Goal: Task Accomplishment & Management: Use online tool/utility

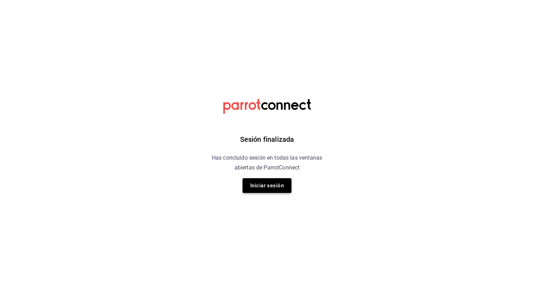
click at [266, 183] on button "Iniciar sesión" at bounding box center [267, 185] width 49 height 15
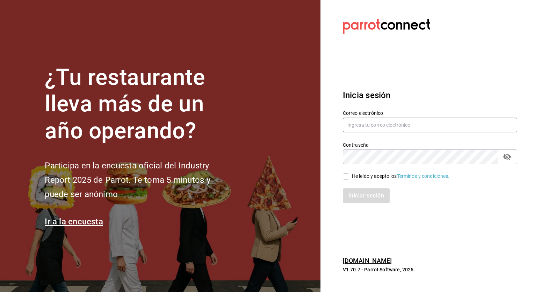
type input "cuerno.cdmx@grupocosteno.com"
click at [345, 176] on input "He leído y acepto los Términos y condiciones." at bounding box center [346, 176] width 6 height 6
checkbox input "true"
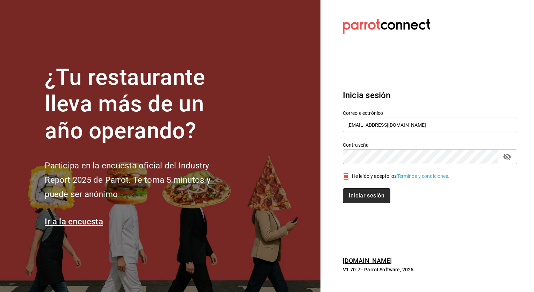
click at [357, 197] on button "Iniciar sesión" at bounding box center [367, 195] width 48 height 15
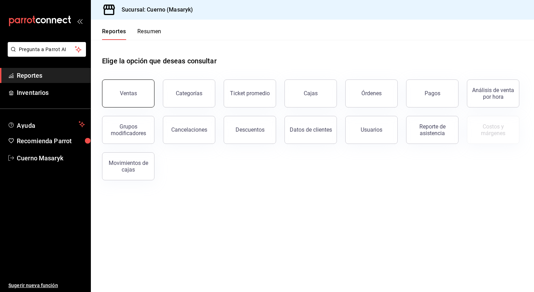
click at [137, 96] on button "Ventas" at bounding box center [128, 93] width 52 height 28
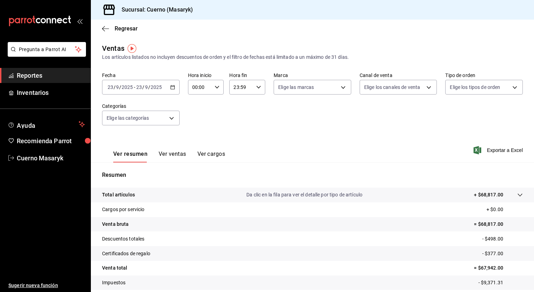
click at [175, 85] on div "[DATE] [DATE] - [DATE] [DATE]" at bounding box center [141, 87] width 78 height 15
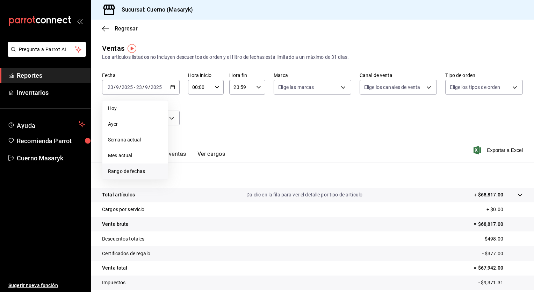
click at [130, 171] on span "Rango de fechas" at bounding box center [135, 171] width 54 height 7
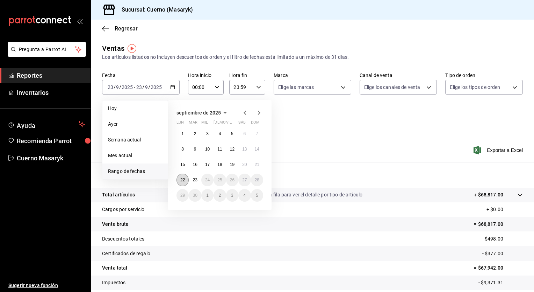
click at [179, 177] on button "22" at bounding box center [183, 179] width 12 height 13
click at [196, 179] on abbr "23" at bounding box center [195, 179] width 5 height 5
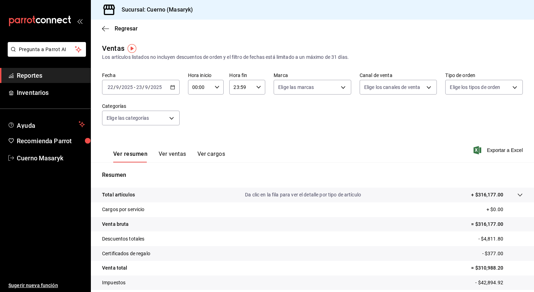
click at [217, 82] on div "00:00 Hora inicio" at bounding box center [206, 87] width 36 height 15
click at [195, 132] on button "05" at bounding box center [196, 134] width 15 height 14
type input "05:00"
click at [244, 87] on div at bounding box center [267, 146] width 534 height 292
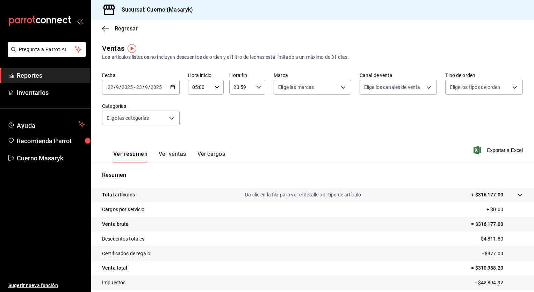
click at [244, 87] on input "23:59" at bounding box center [241, 87] width 24 height 14
click at [232, 135] on button "05" at bounding box center [236, 139] width 15 height 14
click at [256, 102] on span "00" at bounding box center [254, 105] width 7 height 6
type input "05:00"
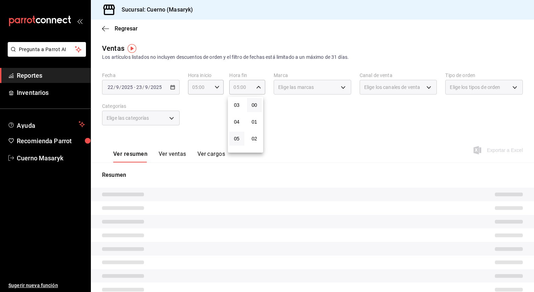
click at [310, 88] on div at bounding box center [267, 146] width 534 height 292
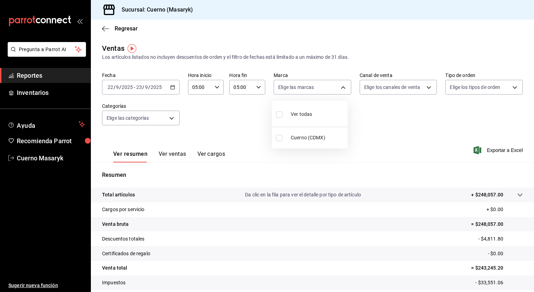
click at [310, 88] on body "Pregunta a Parrot AI Reportes Inventarios Ayuda Recomienda Parrot Cuerno Masary…" at bounding box center [267, 146] width 534 height 292
click at [302, 108] on div "Ver todas" at bounding box center [294, 113] width 36 height 15
type input "4ea0d660-02b3-4785-bb88-48b5ef6e196c"
checkbox input "true"
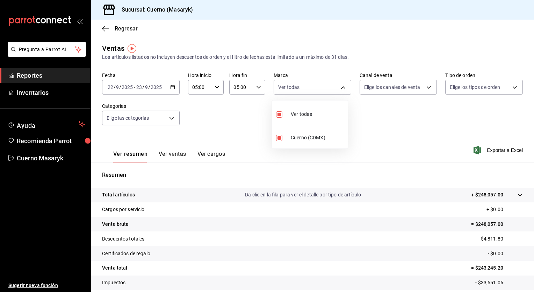
click at [385, 93] on div at bounding box center [267, 146] width 534 height 292
click at [385, 93] on body "Pregunta a Parrot AI Reportes Inventarios Ayuda Recomienda Parrot Cuerno Masary…" at bounding box center [267, 146] width 534 height 292
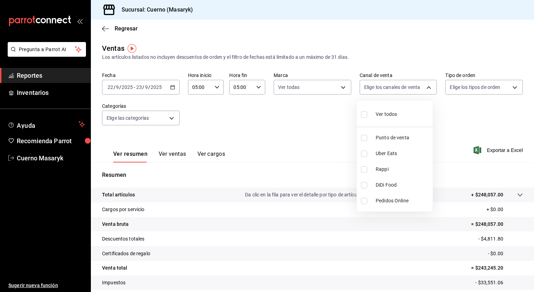
click at [384, 111] on span "Ver todos" at bounding box center [386, 114] width 21 height 7
type input "PARROT,UBER_EATS,RAPPI,DIDI_FOOD,ONLINE"
checkbox input "true"
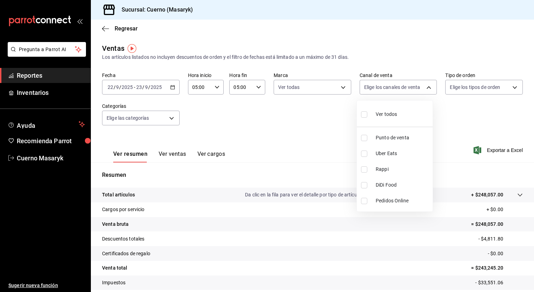
checkbox input "true"
click at [478, 86] on div at bounding box center [267, 146] width 534 height 292
click at [478, 86] on div "Ver todos Punto de venta Uber Eats Rappi DiDi Food Pedidos Online" at bounding box center [267, 146] width 534 height 292
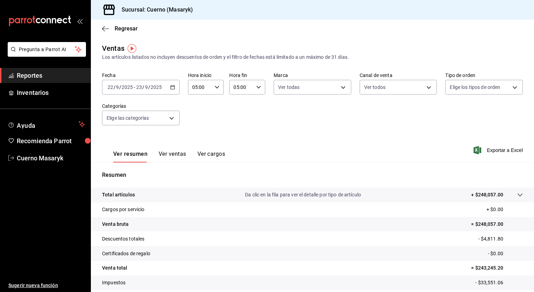
click at [478, 86] on body "Pregunta a Parrot AI Reportes Inventarios Ayuda Recomienda Parrot Cuerno Masary…" at bounding box center [267, 146] width 534 height 292
click at [465, 111] on span "Ver todos" at bounding box center [471, 114] width 21 height 7
type input "d8208262-291b-4595-bbfa-ed1e8660efdb,73ecdc8a-b505-4242-b24a-d5f1595b9b0a,EXTER…"
checkbox input "true"
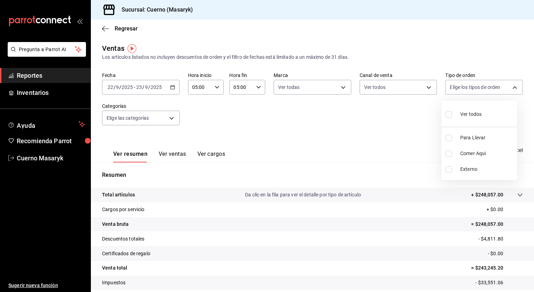
checkbox input "true"
click at [315, 128] on div at bounding box center [267, 146] width 534 height 292
click at [136, 117] on body "Pregunta a Parrot AI Reportes Inventarios Ayuda Recomienda Parrot Cuerno Masary…" at bounding box center [267, 146] width 534 height 292
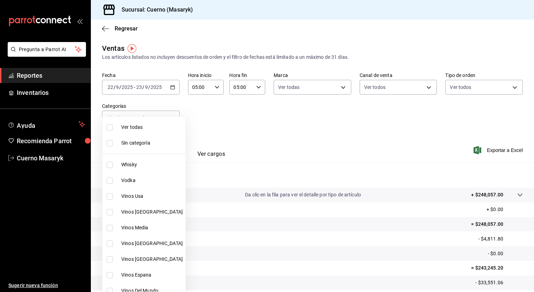
click at [130, 131] on li "Ver todas" at bounding box center [143, 127] width 83 height 16
type input "c67b51a2-384c-483e-a5be-40afd3eac247,ec1a4520-4a99-4810-921e-4abf40ebc8c6,cd2d5…"
checkbox input "true"
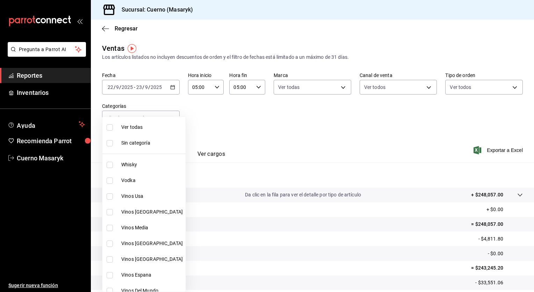
checkbox input "true"
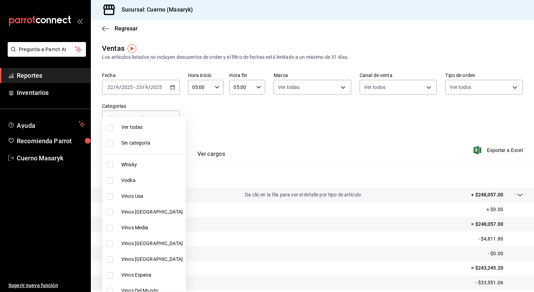
checkbox input "true"
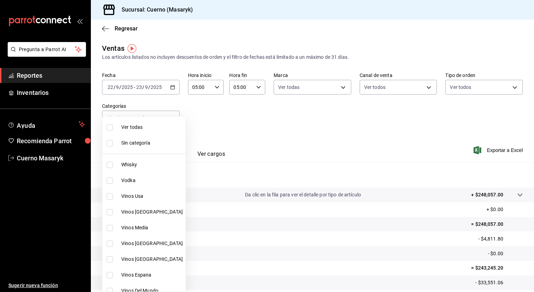
checkbox input "true"
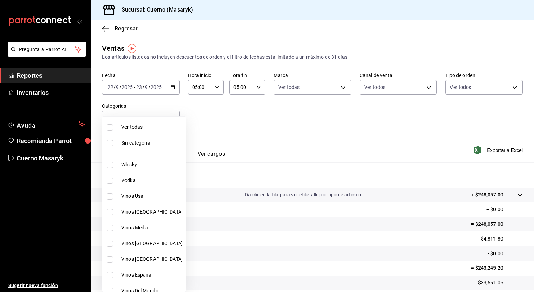
checkbox input "true"
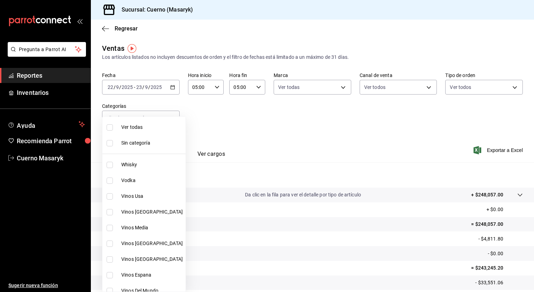
checkbox input "true"
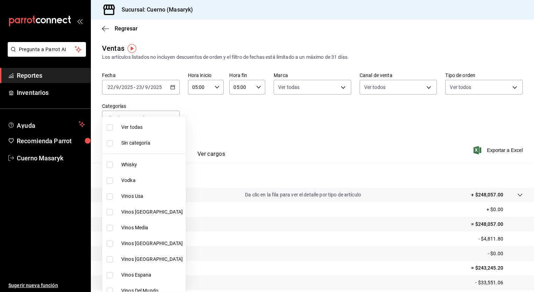
checkbox input "true"
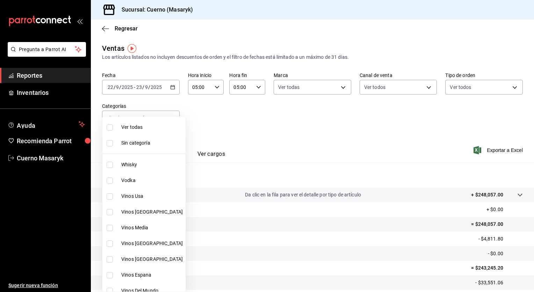
checkbox input "true"
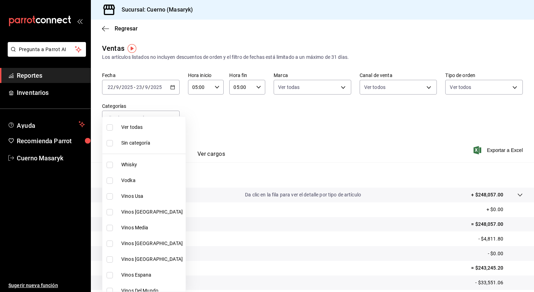
checkbox input "true"
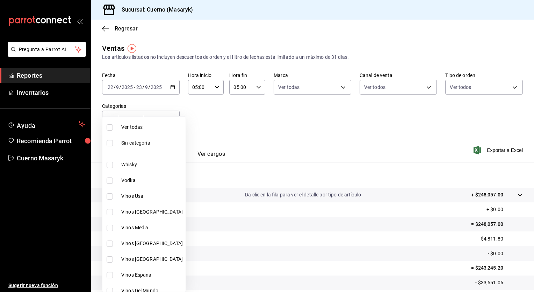
checkbox input "true"
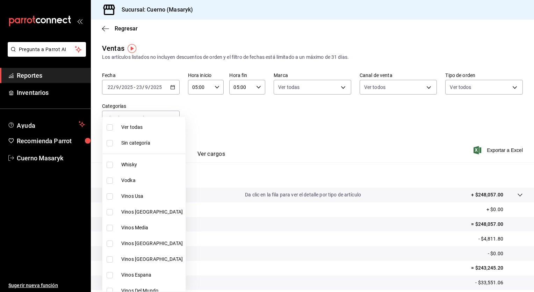
checkbox input "true"
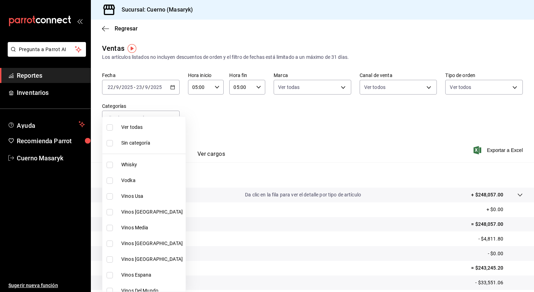
checkbox input "true"
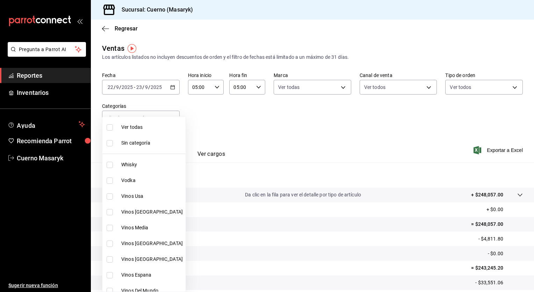
checkbox input "true"
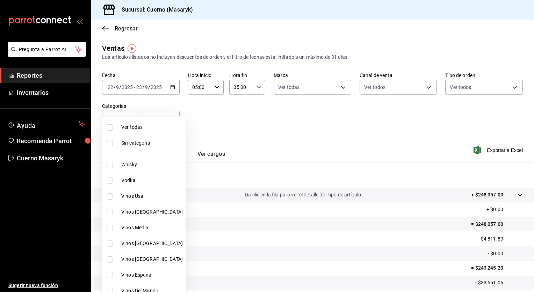
checkbox input "true"
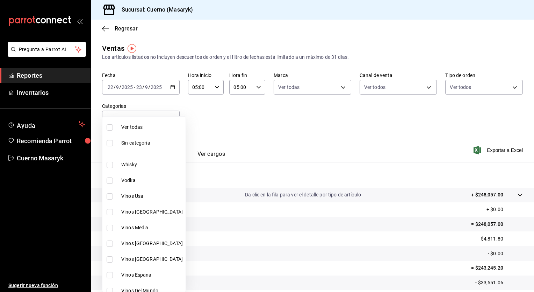
checkbox input "true"
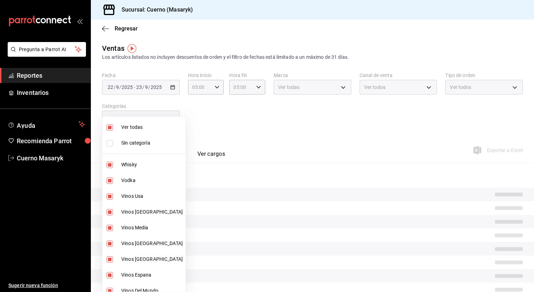
click at [302, 120] on div at bounding box center [267, 146] width 534 height 292
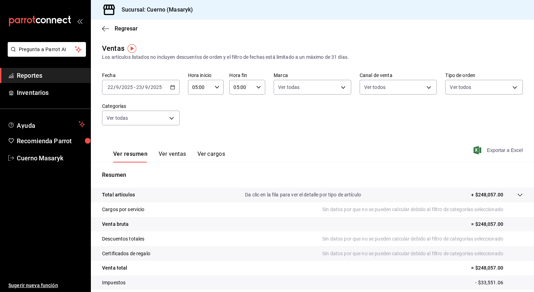
click at [487, 149] on span "Exportar a Excel" at bounding box center [499, 150] width 48 height 8
